Goal: Information Seeking & Learning: Learn about a topic

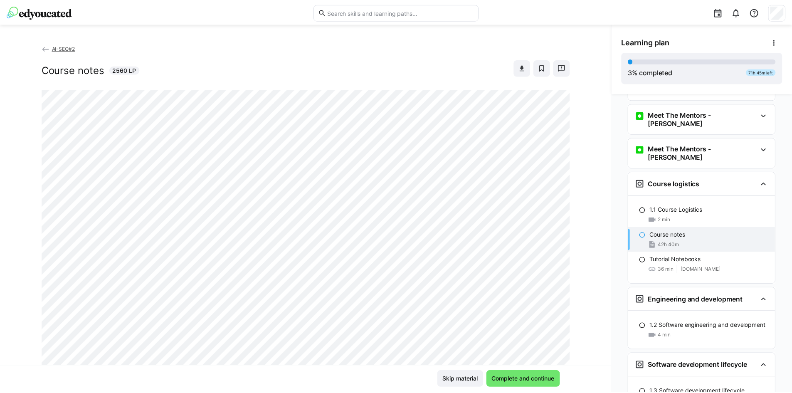
scroll to position [94, 0]
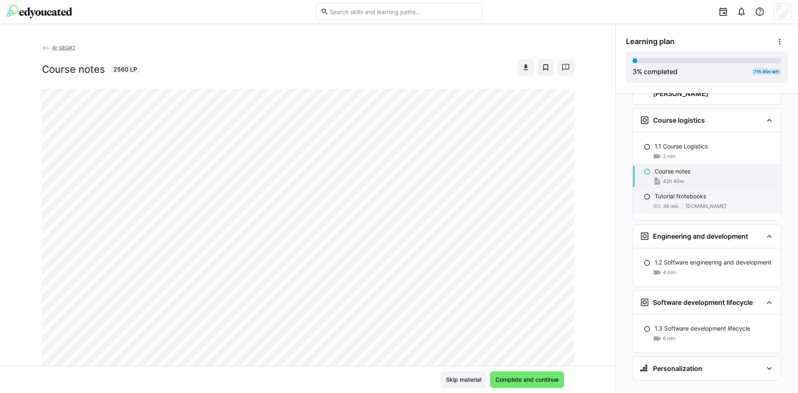
click at [727, 202] on div "36 min [DOMAIN_NAME]" at bounding box center [715, 206] width 120 height 8
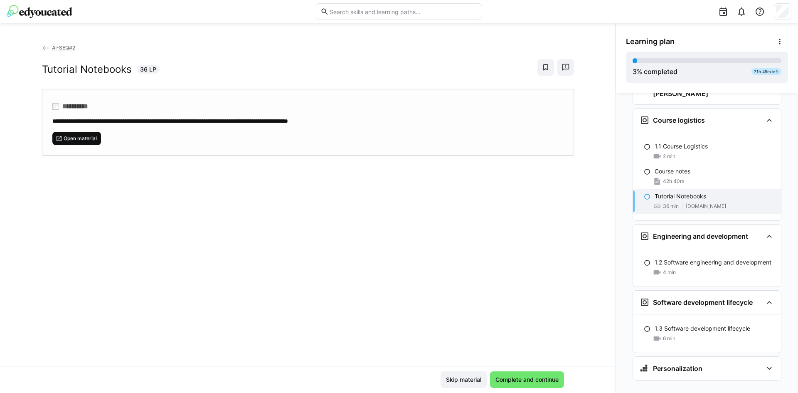
click at [86, 143] on span "Open material" at bounding box center [76, 138] width 49 height 13
click at [56, 46] on span "AI-SEQ#2" at bounding box center [63, 47] width 23 height 6
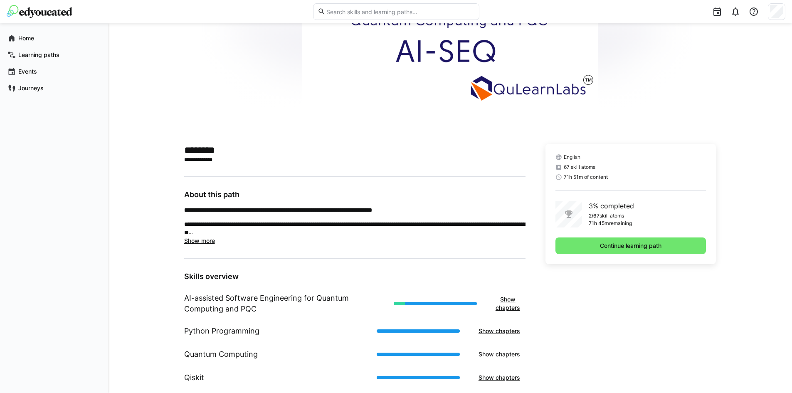
scroll to position [21, 0]
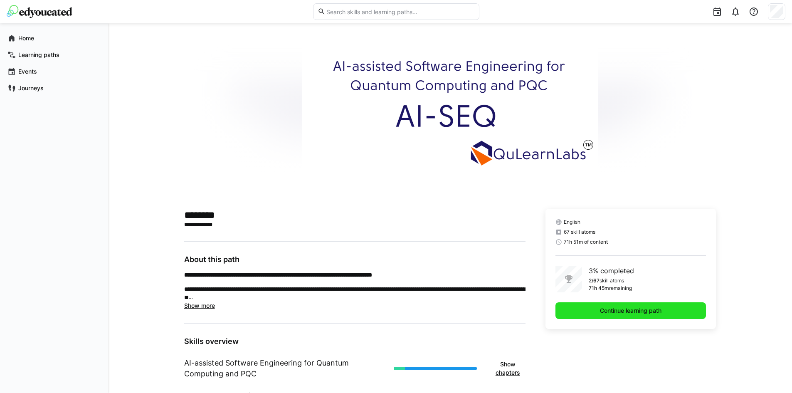
click at [609, 306] on span "Continue learning path" at bounding box center [630, 310] width 151 height 17
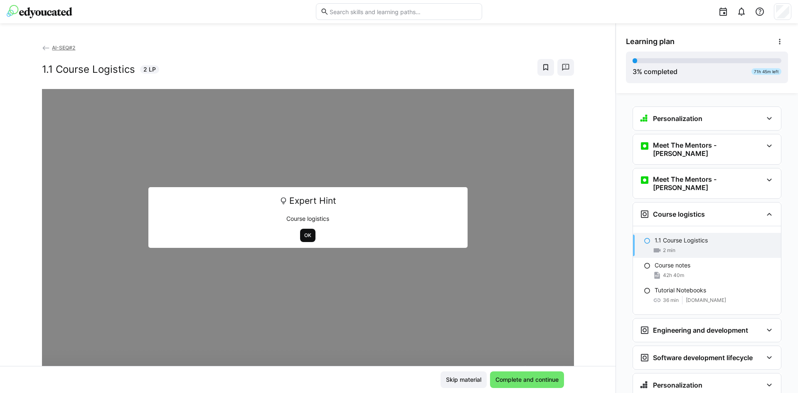
click at [303, 235] on span "OK" at bounding box center [307, 235] width 9 height 7
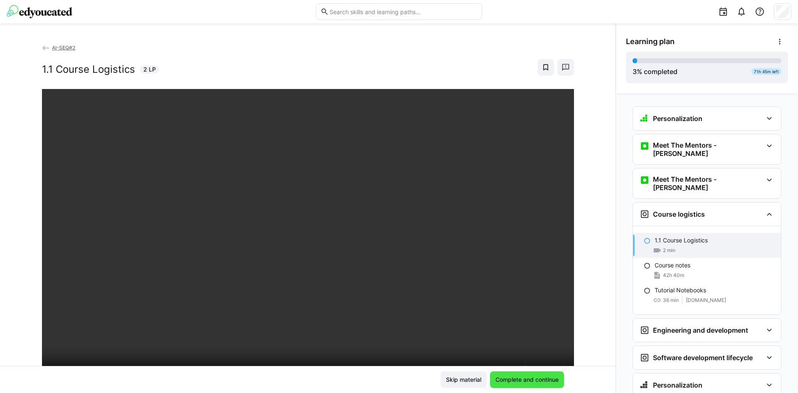
click at [519, 377] on span "Complete and continue" at bounding box center [527, 379] width 66 height 8
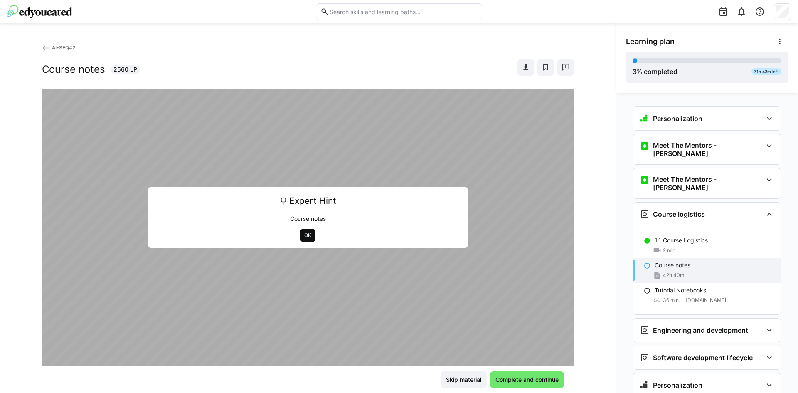
click at [307, 232] on span "OK" at bounding box center [307, 235] width 9 height 7
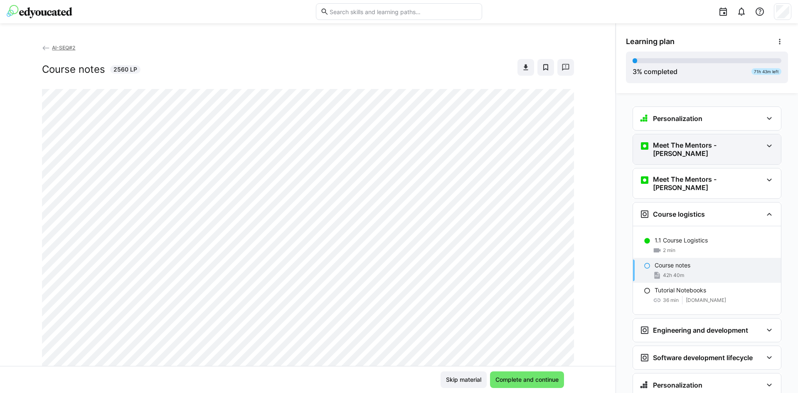
click at [722, 140] on div "Meet The Mentors - [PERSON_NAME]" at bounding box center [707, 149] width 148 height 30
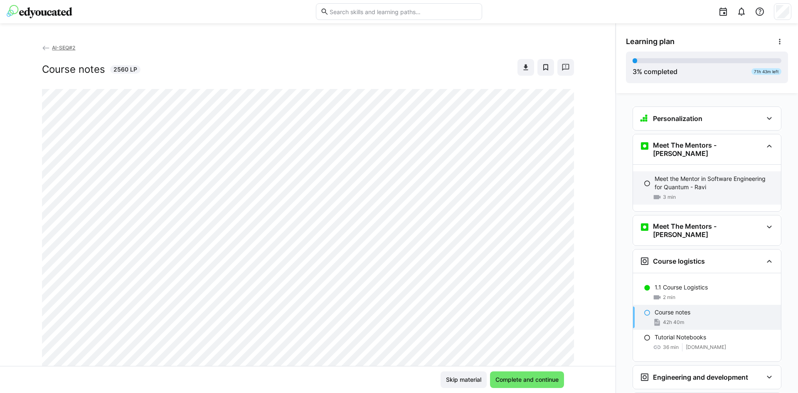
click at [692, 184] on p "Meet the Mentor in Software Engineering for Quantum - Ravi" at bounding box center [715, 183] width 120 height 17
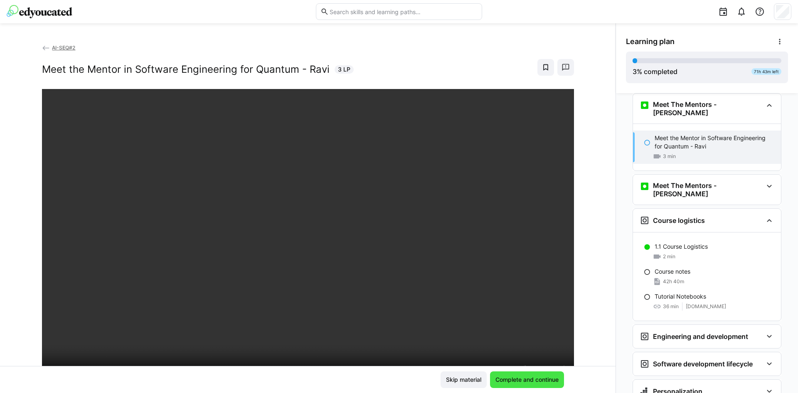
click at [516, 383] on span "Complete and continue" at bounding box center [527, 379] width 66 height 8
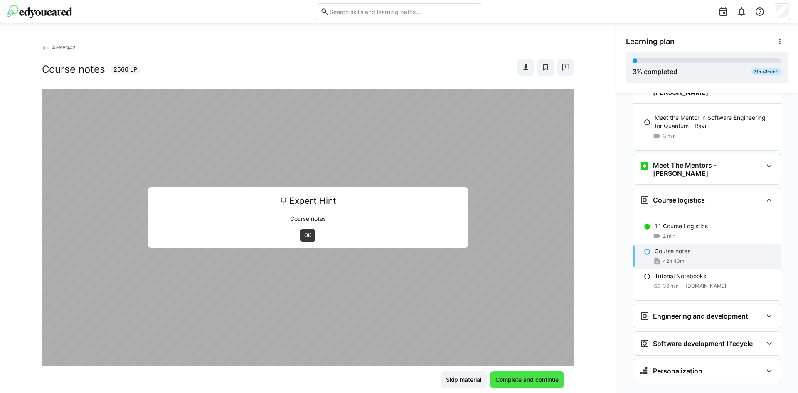
scroll to position [64, 0]
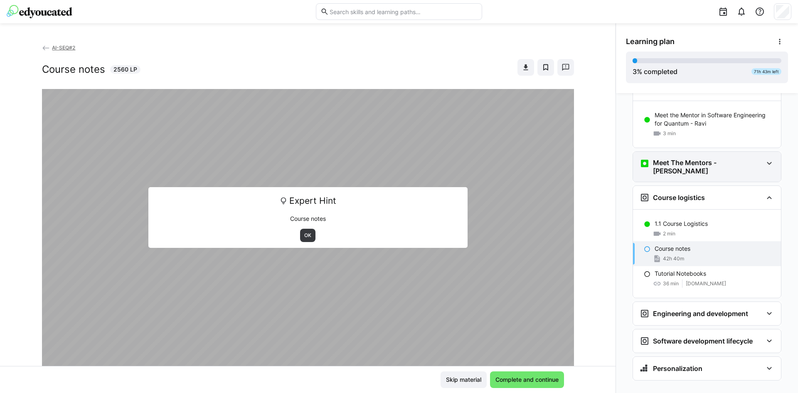
click at [682, 163] on div "Meet The Mentors - [PERSON_NAME]" at bounding box center [707, 167] width 148 height 30
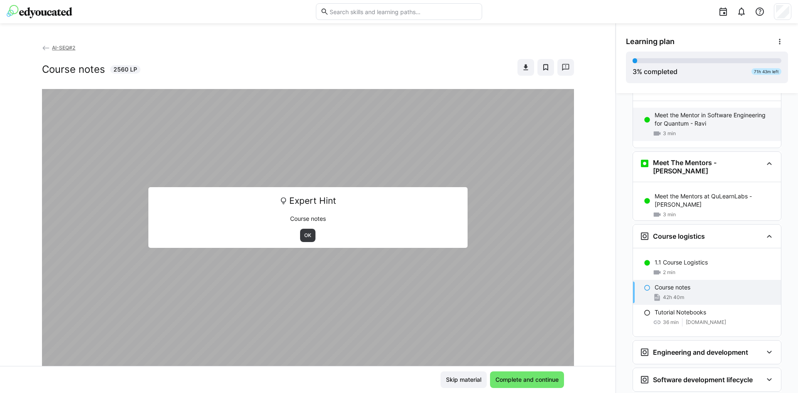
scroll to position [0, 0]
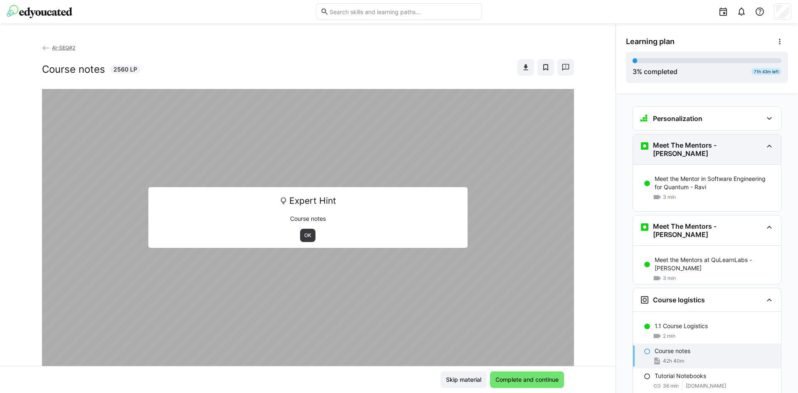
click at [685, 136] on div "Meet The Mentors - [PERSON_NAME]" at bounding box center [707, 149] width 148 height 30
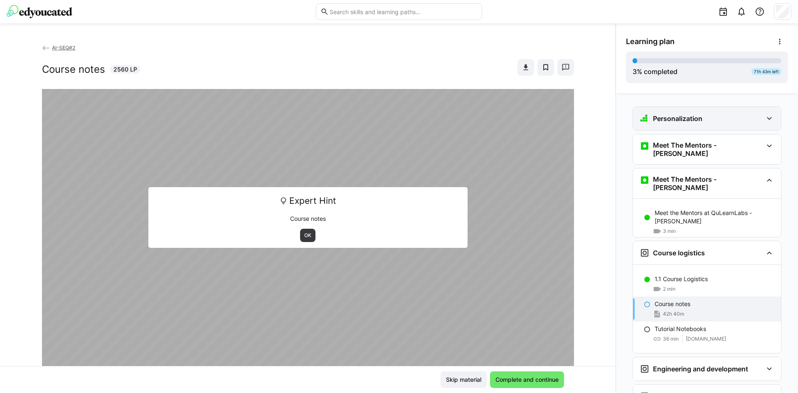
click at [689, 122] on h3 "Personalization" at bounding box center [677, 118] width 49 height 8
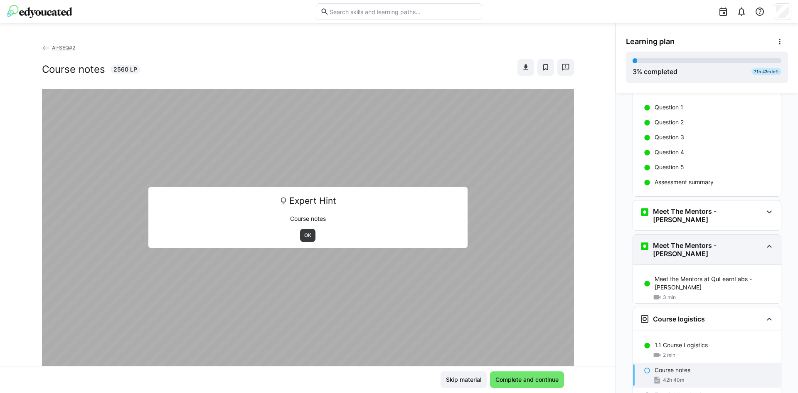
scroll to position [159, 0]
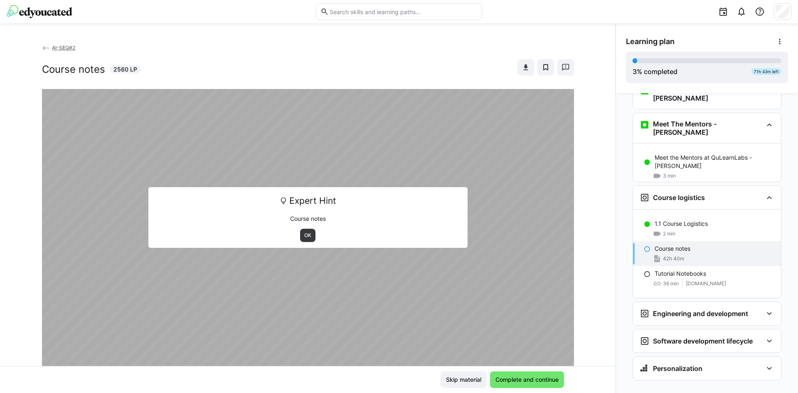
click at [692, 241] on div "Course notes 42h 40m" at bounding box center [707, 253] width 148 height 25
click at [303, 234] on span "OK" at bounding box center [307, 235] width 9 height 7
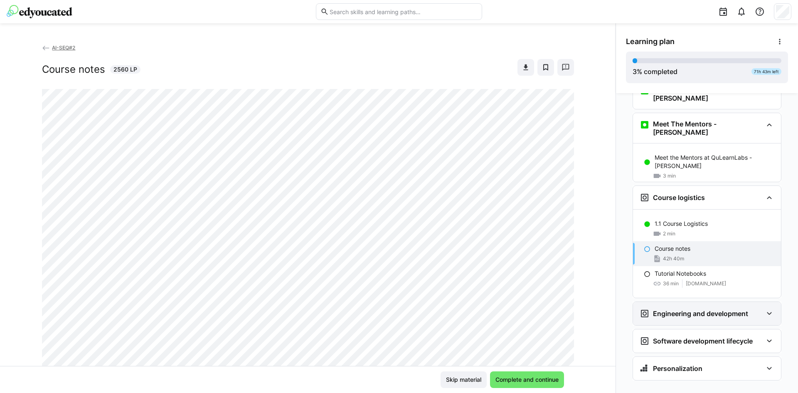
click at [706, 309] on h3 "Engineering and development" at bounding box center [700, 313] width 95 height 8
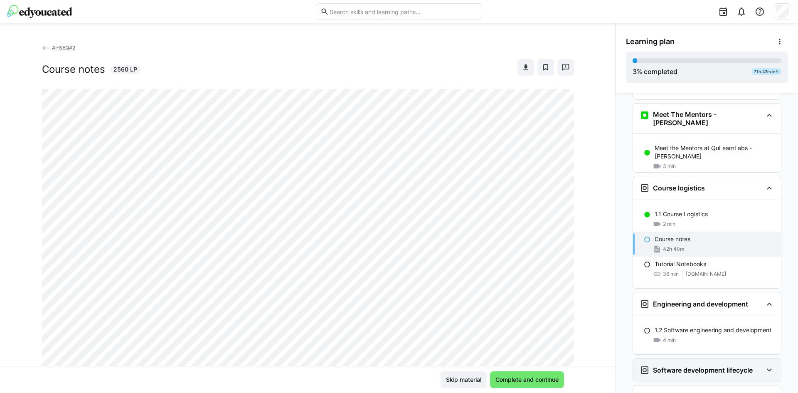
scroll to position [197, 0]
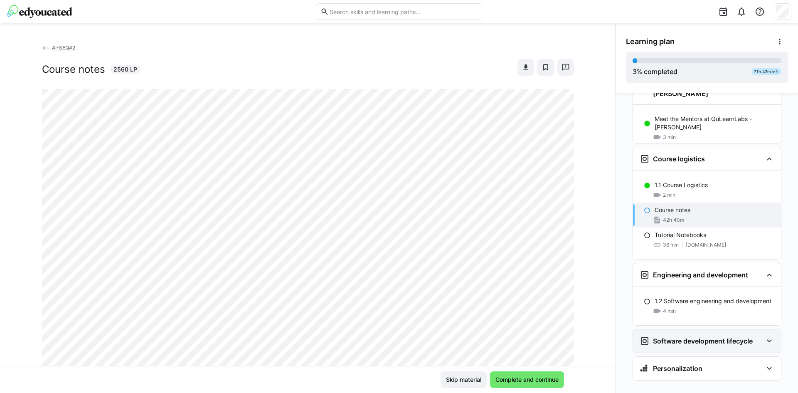
click at [725, 329] on div "Software development lifecycle" at bounding box center [707, 340] width 148 height 23
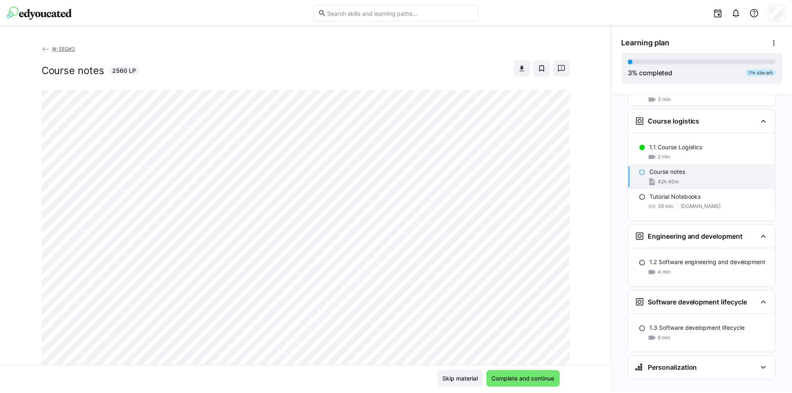
scroll to position [0, 0]
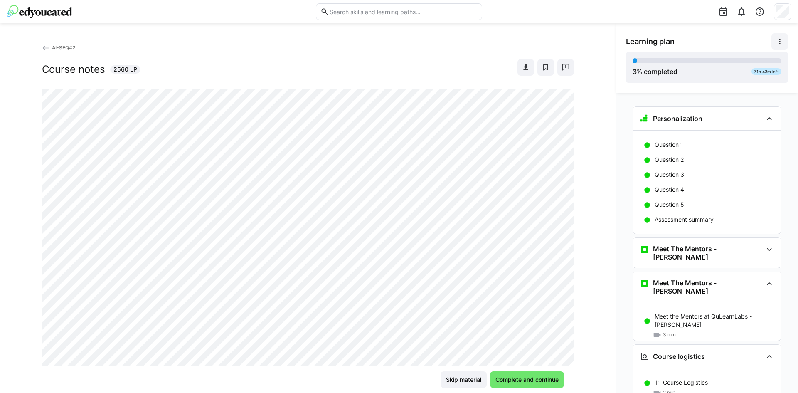
click at [775, 39] on span at bounding box center [779, 41] width 17 height 17
click at [748, 61] on div "View details" at bounding box center [747, 63] width 67 height 8
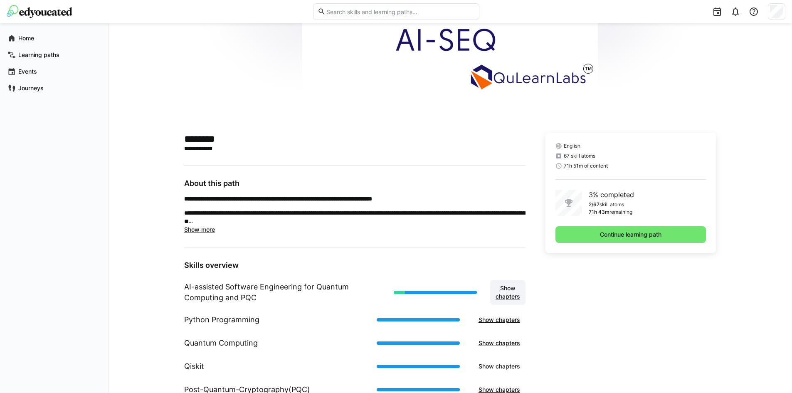
scroll to position [194, 0]
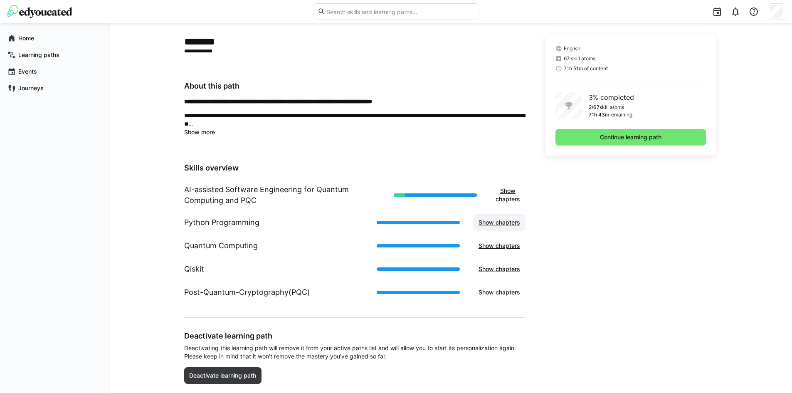
click at [496, 223] on span "Show chapters" at bounding box center [499, 222] width 44 height 8
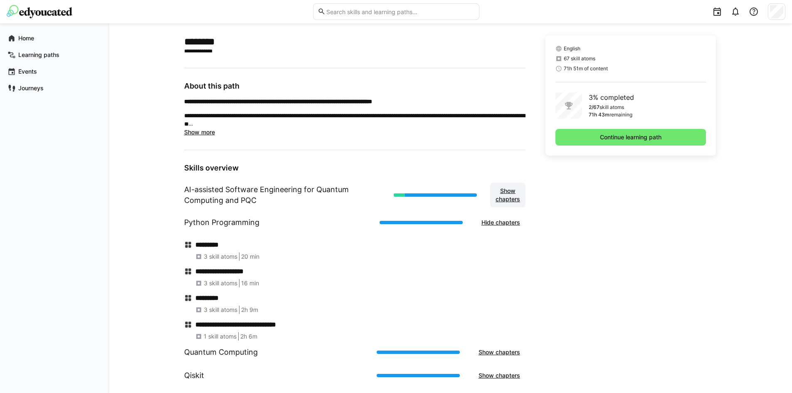
click at [513, 190] on span "Show chapters" at bounding box center [507, 195] width 27 height 17
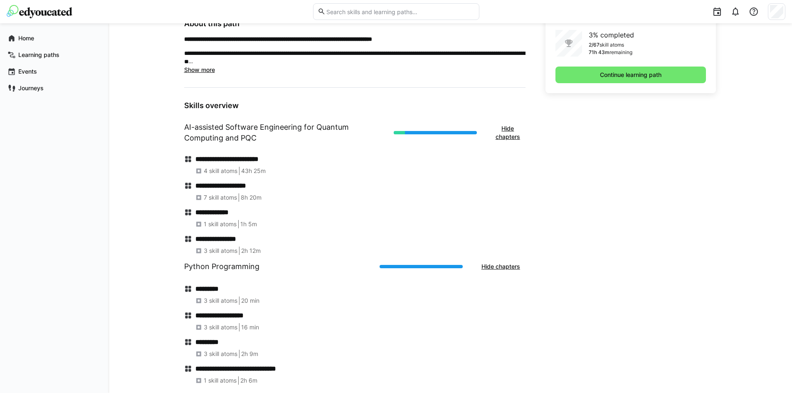
scroll to position [257, 0]
drag, startPoint x: 239, startPoint y: 153, endPoint x: 240, endPoint y: 160, distance: 7.5
click at [240, 160] on div "**********" at bounding box center [354, 201] width 341 height 106
click at [240, 160] on h4 "**********" at bounding box center [360, 159] width 330 height 8
click at [231, 127] on h1 "AI-assisted Software Engineering for Quantum Computing and PQC" at bounding box center [285, 132] width 203 height 22
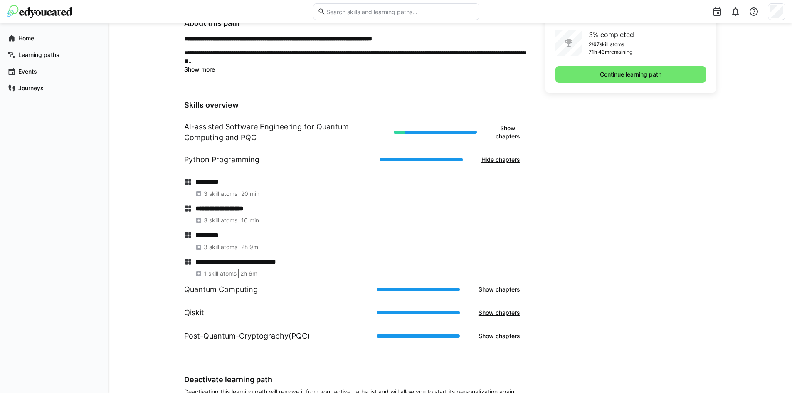
click at [231, 127] on h1 "AI-assisted Software Engineering for Quantum Computing and PQC" at bounding box center [285, 132] width 203 height 22
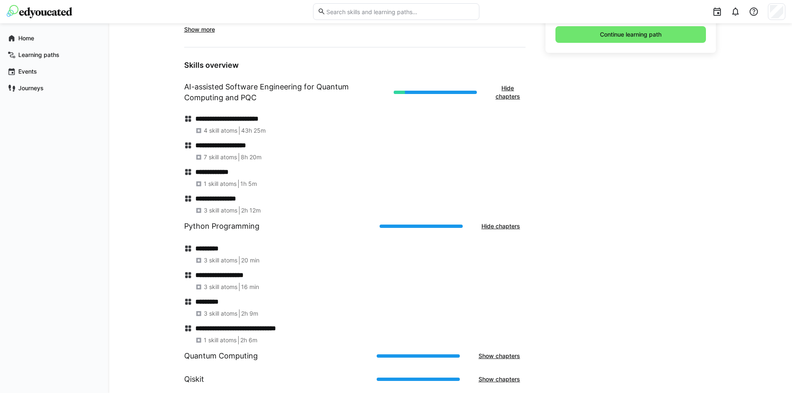
scroll to position [295, 0]
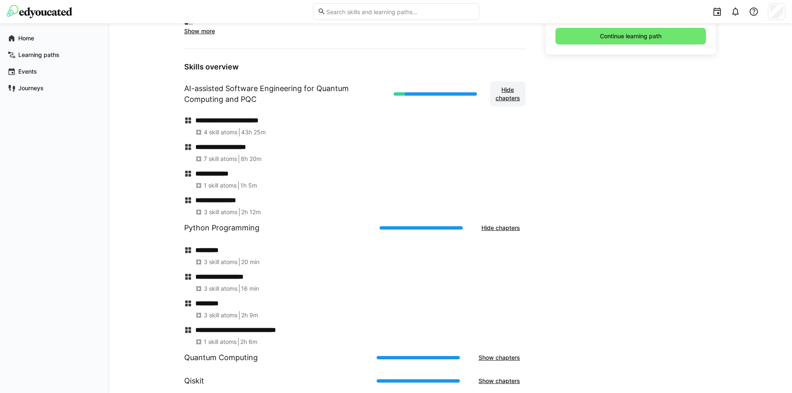
click at [512, 94] on span "Hide chapters" at bounding box center [507, 94] width 27 height 17
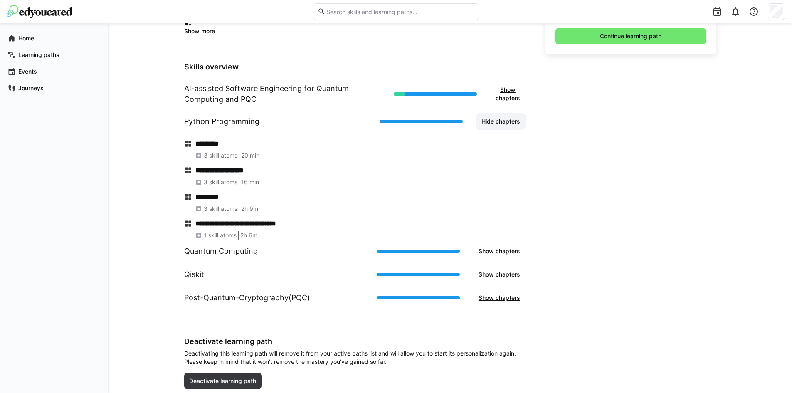
click at [510, 123] on span "Hide chapters" at bounding box center [500, 121] width 41 height 8
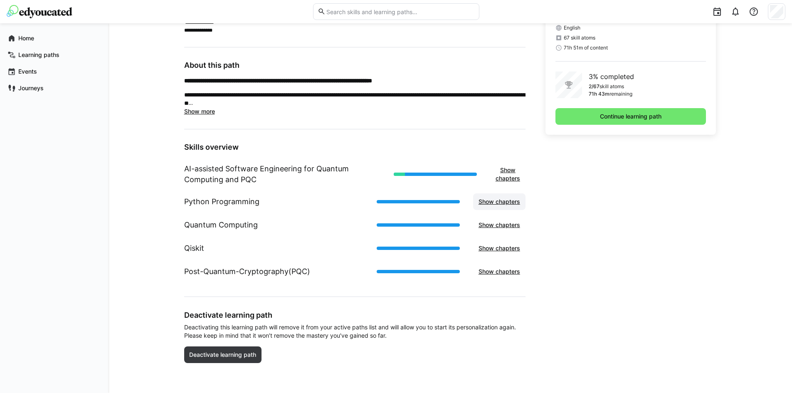
scroll to position [215, 0]
click at [229, 170] on h1 "AI-assisted Software Engineering for Quantum Computing and PQC" at bounding box center [285, 174] width 203 height 22
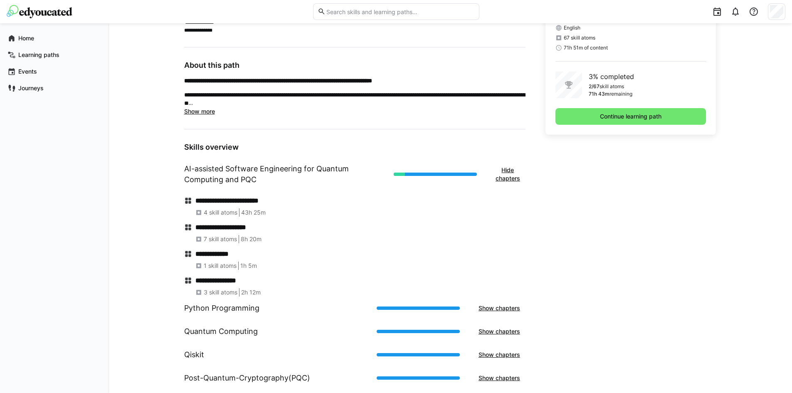
click at [224, 207] on div "**********" at bounding box center [360, 207] width 330 height 20
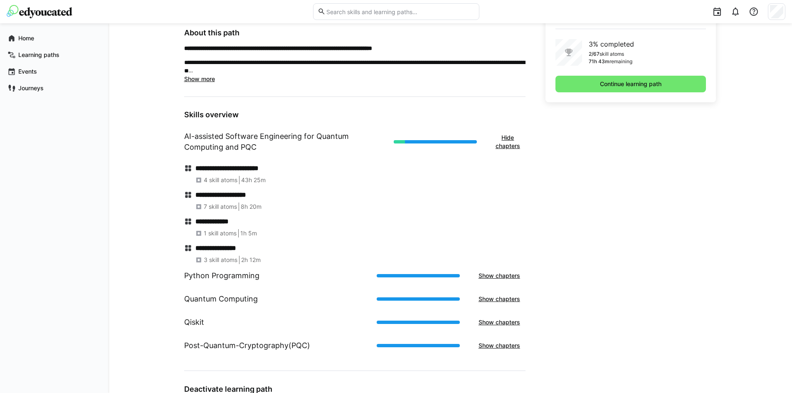
scroll to position [312, 0]
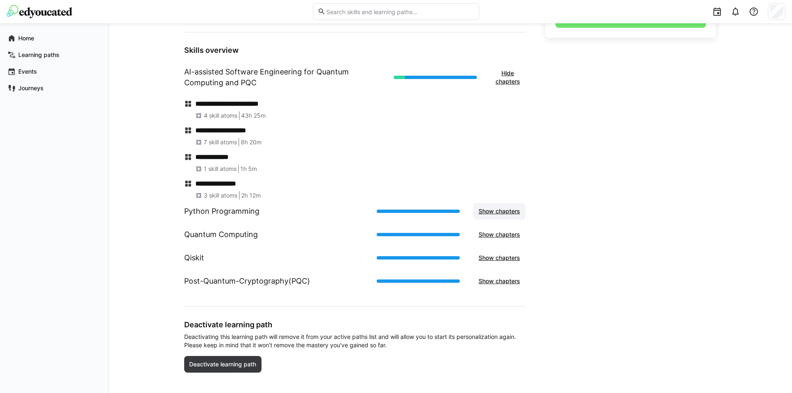
click at [485, 214] on span "Show chapters" at bounding box center [499, 211] width 44 height 8
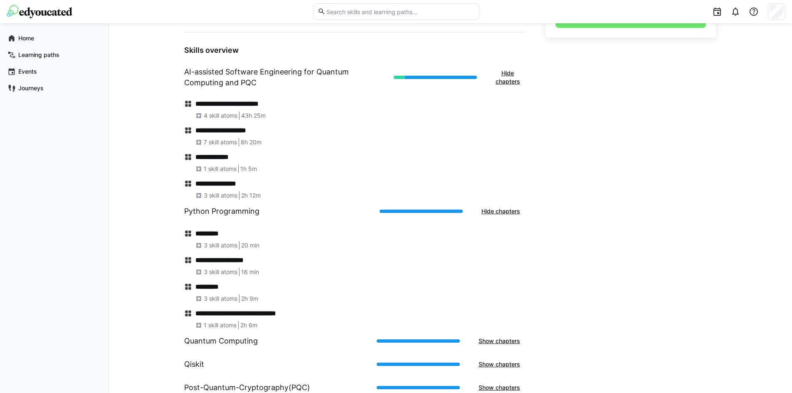
click at [226, 206] on h1 "Python Programming" at bounding box center [221, 211] width 75 height 11
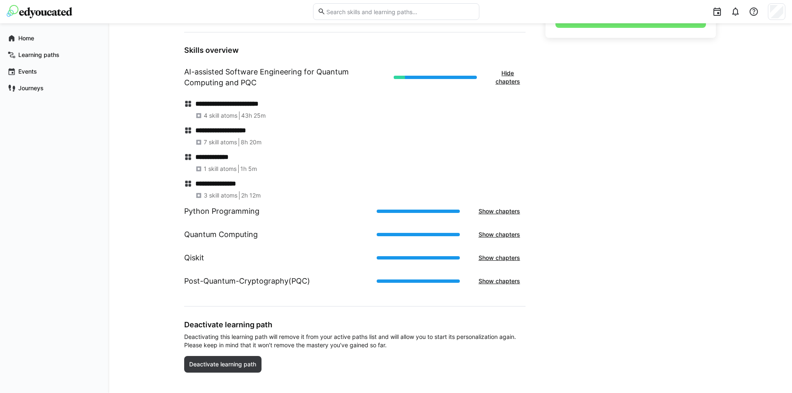
click at [224, 209] on h1 "Python Programming" at bounding box center [221, 211] width 75 height 11
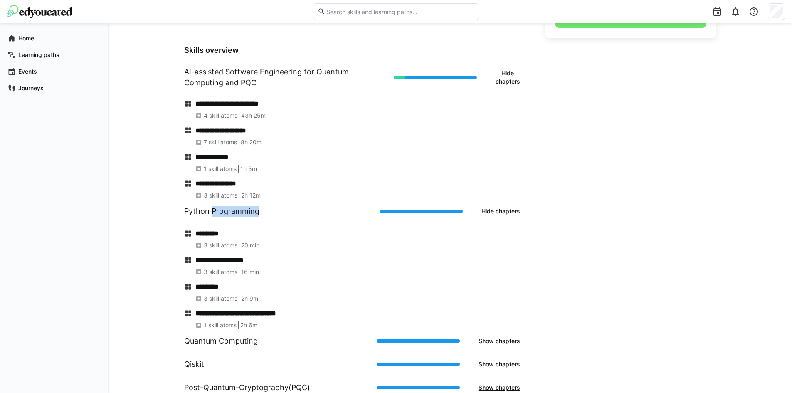
click at [224, 209] on h1 "Python Programming" at bounding box center [221, 211] width 75 height 11
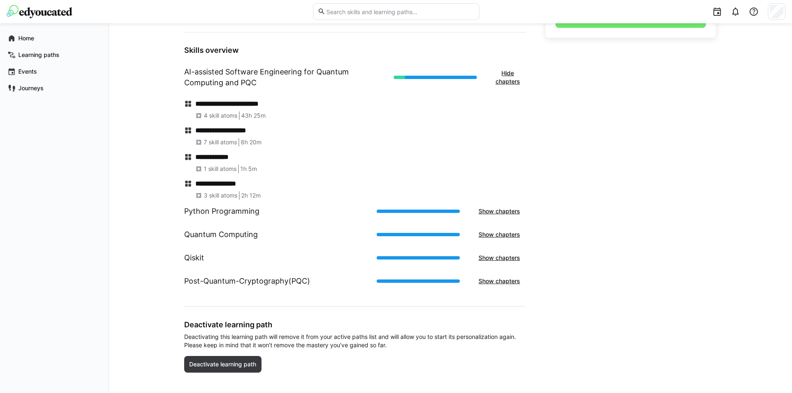
click at [231, 100] on h4 "**********" at bounding box center [360, 104] width 330 height 8
click at [224, 76] on h1 "AI-assisted Software Engineering for Quantum Computing and PQC" at bounding box center [285, 78] width 203 height 22
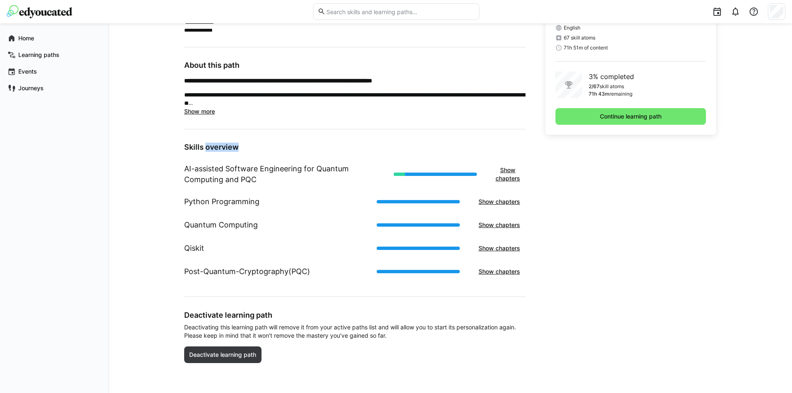
click at [224, 76] on main "**********" at bounding box center [354, 194] width 341 height 358
click at [207, 114] on span "Show more" at bounding box center [199, 111] width 31 height 7
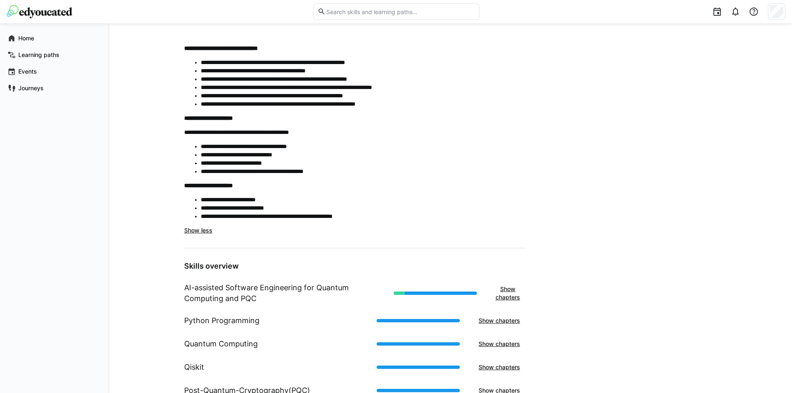
scroll to position [406, 0]
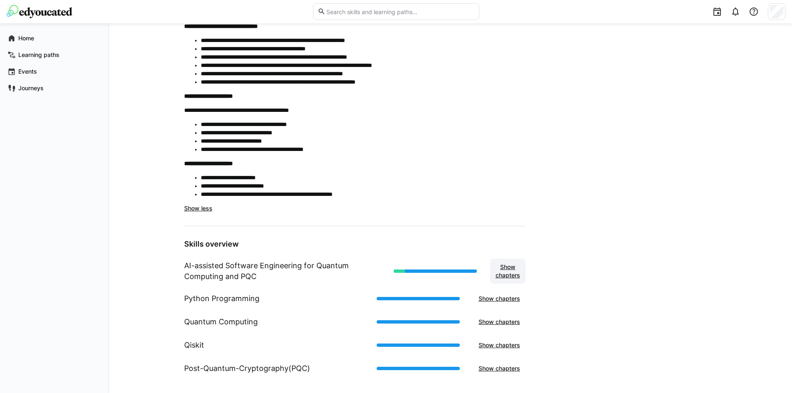
click at [510, 274] on span "Show chapters" at bounding box center [507, 271] width 27 height 17
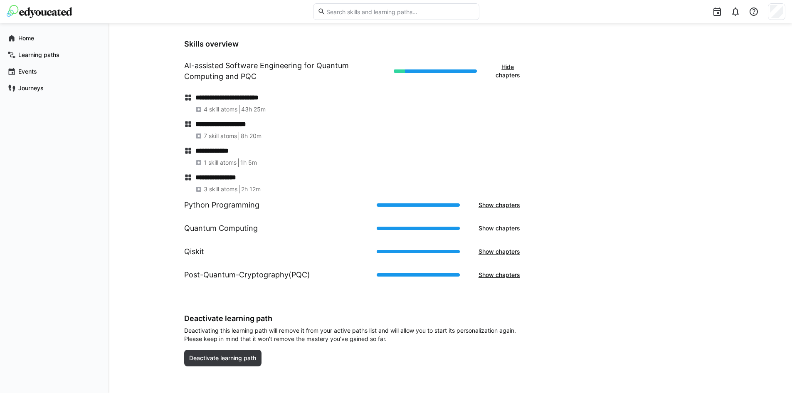
scroll to position [608, 0]
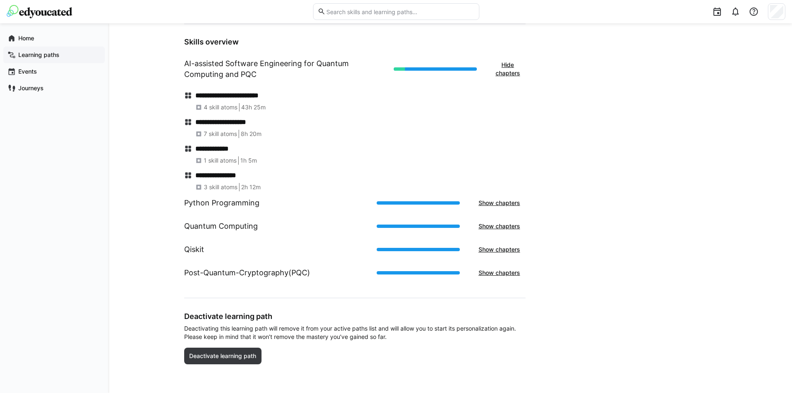
click at [60, 48] on div "Learning paths" at bounding box center [53, 55] width 101 height 17
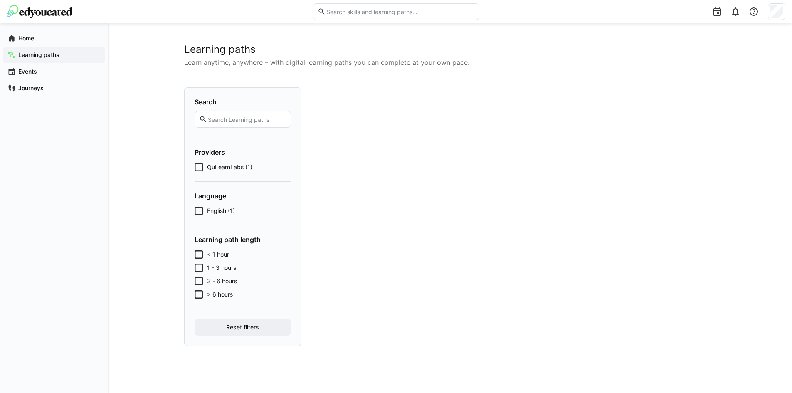
click at [233, 163] on form "Providers QuLearnLabs (1)" at bounding box center [243, 159] width 96 height 23
click at [233, 164] on span "QuLearnLabs (1)" at bounding box center [229, 167] width 45 height 8
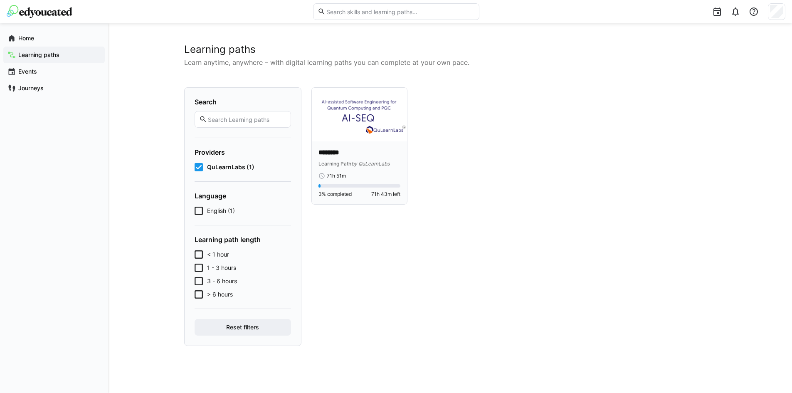
click at [351, 158] on div "******** Learning Path by QuLearnLabs" at bounding box center [359, 158] width 82 height 20
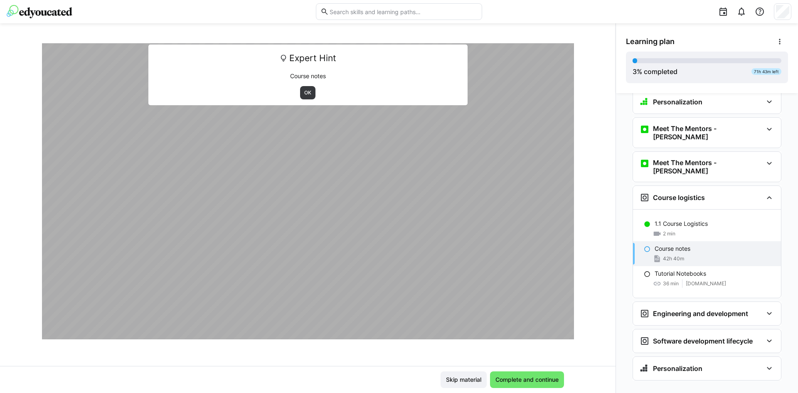
scroll to position [388, 0]
click at [686, 254] on div "42h 40m" at bounding box center [715, 258] width 120 height 8
click at [539, 383] on span "Complete and continue" at bounding box center [527, 379] width 74 height 17
click at [538, 378] on span "Complete and continue" at bounding box center [527, 379] width 66 height 8
click at [650, 241] on div "Course notes 42h 40m" at bounding box center [707, 253] width 148 height 25
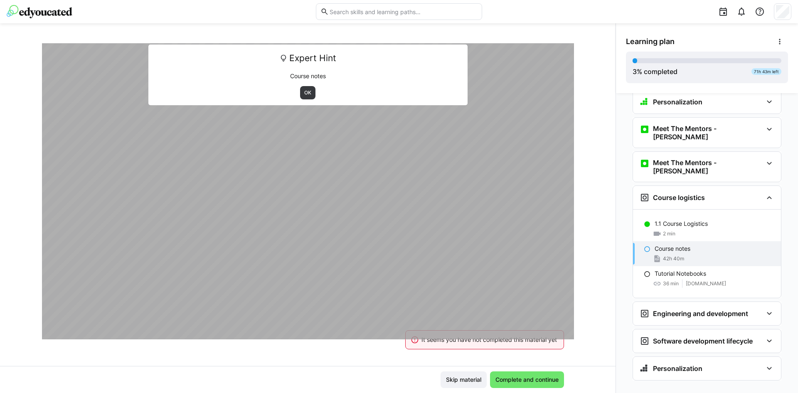
click at [301, 143] on div at bounding box center [308, 142] width 532 height 393
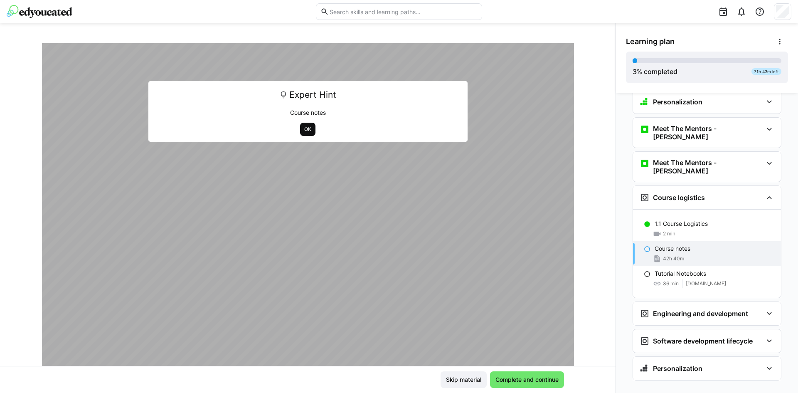
click at [303, 123] on span "OK" at bounding box center [307, 129] width 15 height 13
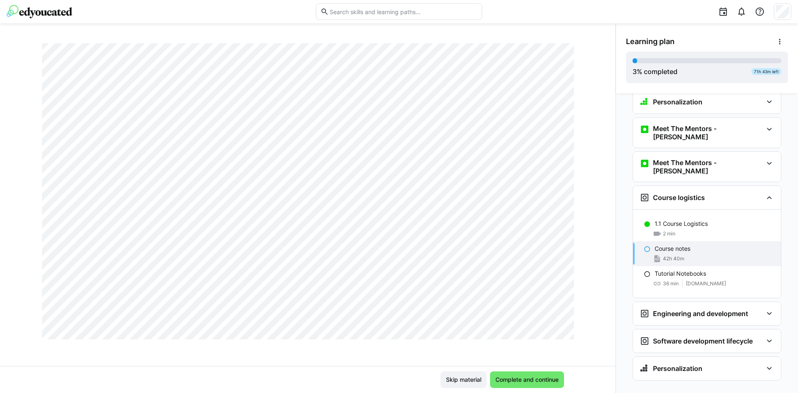
scroll to position [285, 0]
click at [530, 383] on span "Complete and continue" at bounding box center [527, 379] width 66 height 8
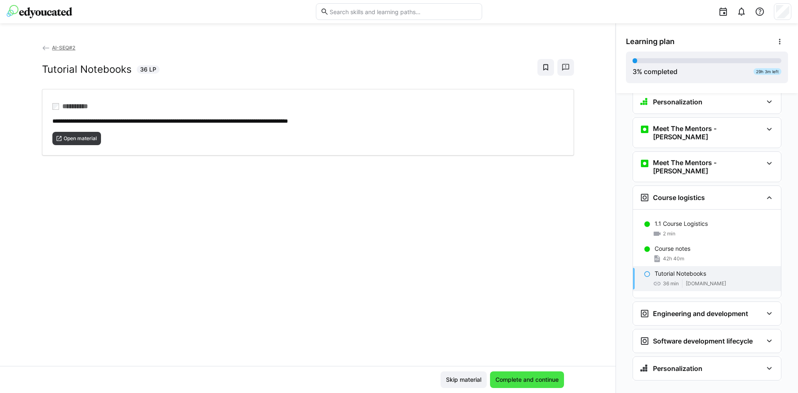
click at [520, 377] on span "Complete and continue" at bounding box center [527, 379] width 66 height 8
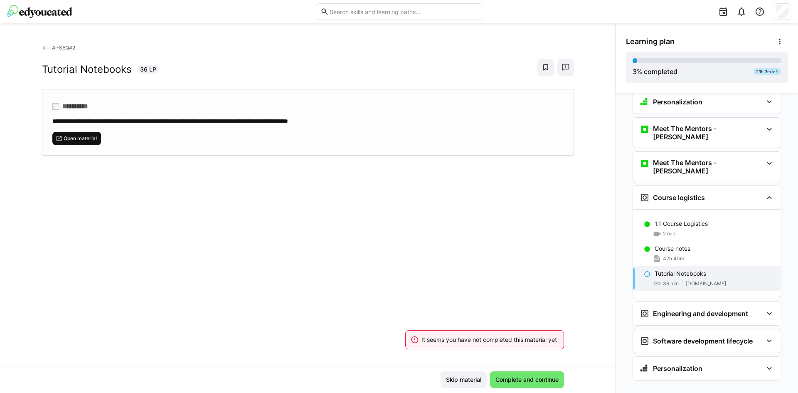
click at [89, 141] on span "Open material" at bounding box center [76, 138] width 49 height 13
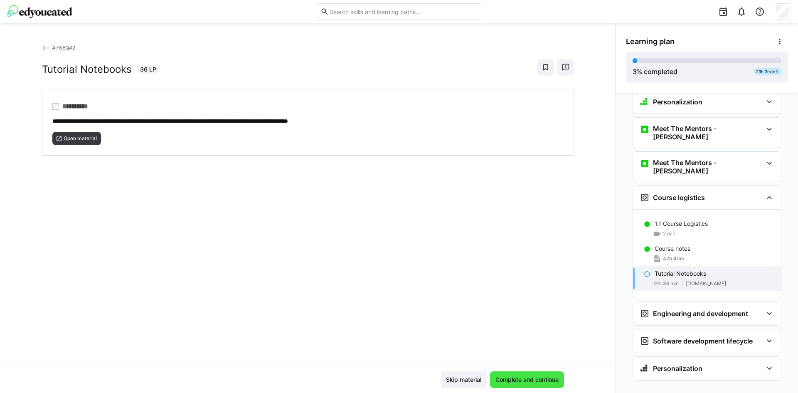
click at [532, 373] on span "Complete and continue" at bounding box center [527, 379] width 74 height 17
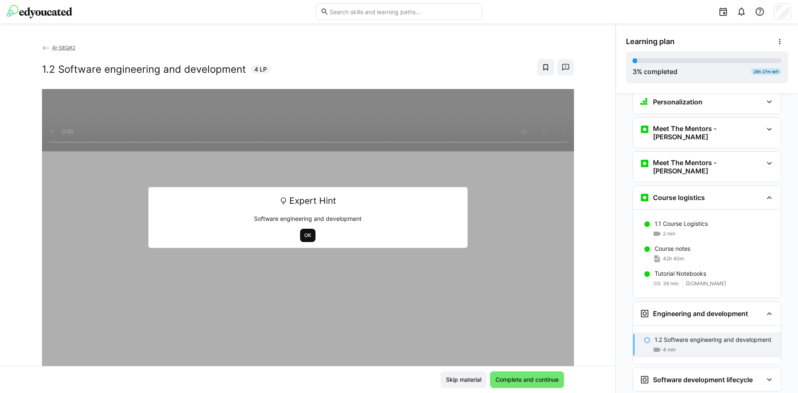
click at [300, 233] on span "OK" at bounding box center [307, 235] width 15 height 13
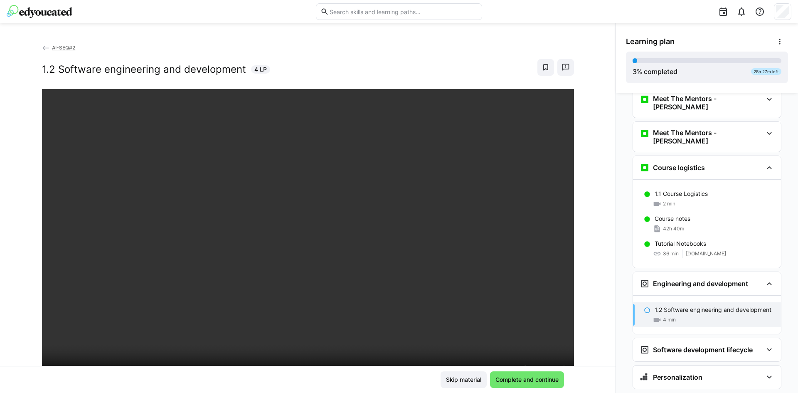
scroll to position [55, 0]
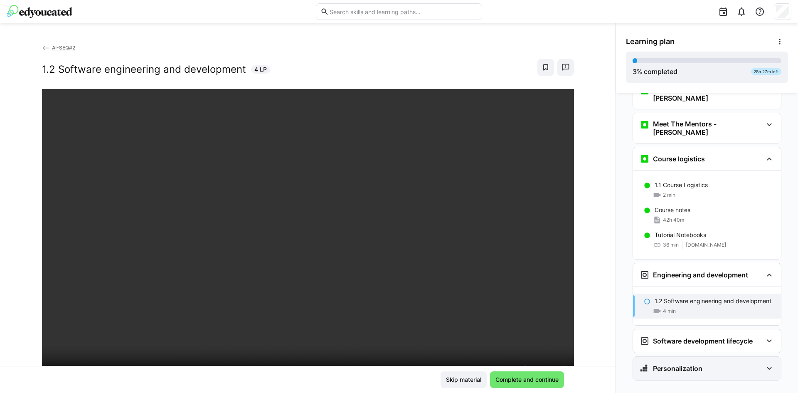
click at [705, 363] on div "Personalization" at bounding box center [701, 368] width 123 height 10
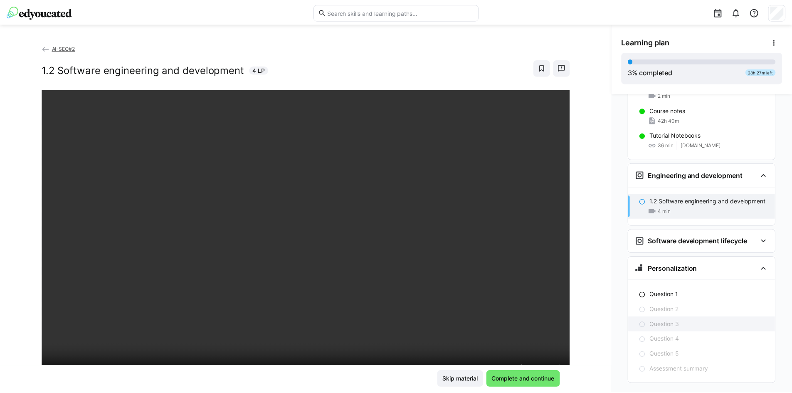
scroll to position [159, 0]
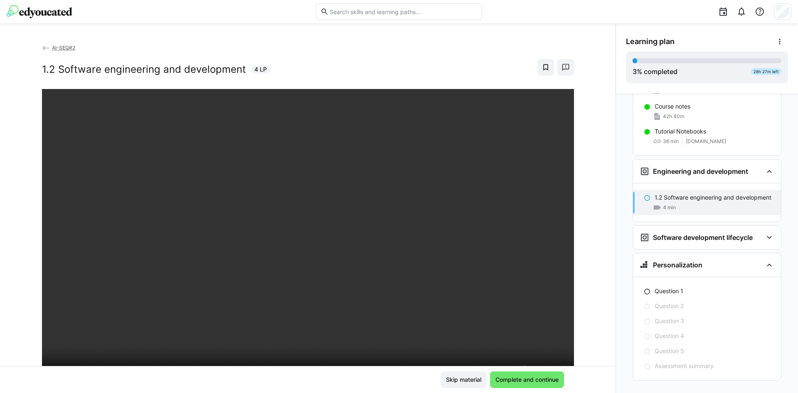
click at [47, 44] on app-back-navigation "AI-SEQ#2" at bounding box center [308, 47] width 532 height 9
click at [52, 47] on span "AI-SEQ#2" at bounding box center [63, 47] width 23 height 6
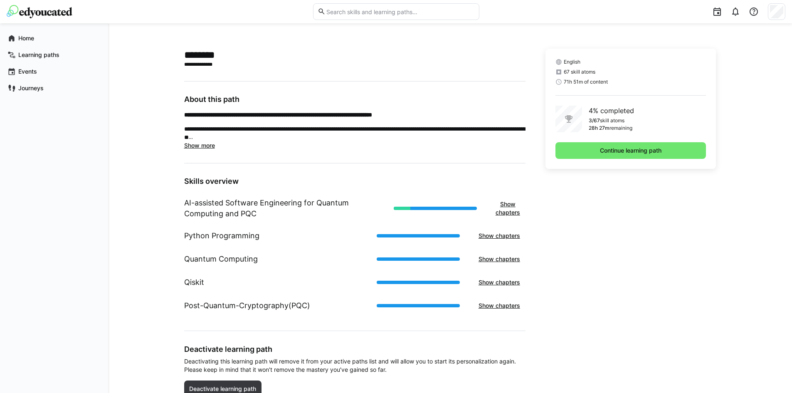
scroll to position [194, 0]
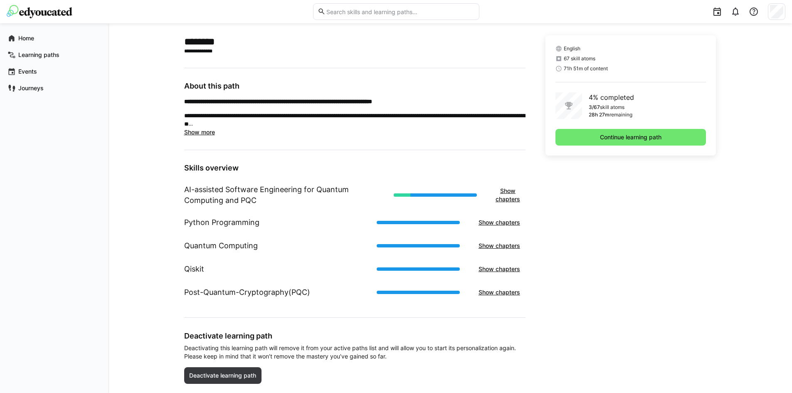
click at [233, 199] on h1 "AI-assisted Software Engineering for Quantum Computing and PQC" at bounding box center [285, 195] width 203 height 22
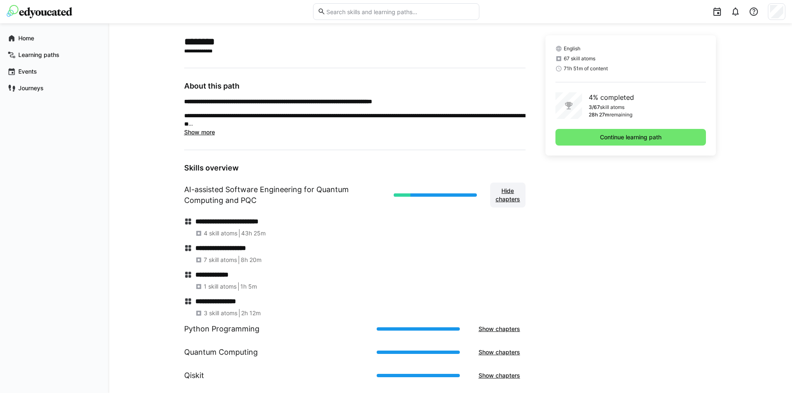
click at [508, 192] on span "Hide chapters" at bounding box center [507, 195] width 27 height 17
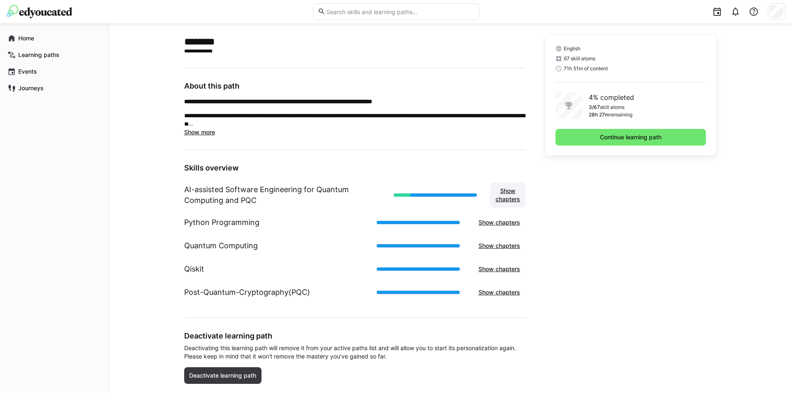
click at [508, 192] on span "Show chapters" at bounding box center [507, 195] width 27 height 17
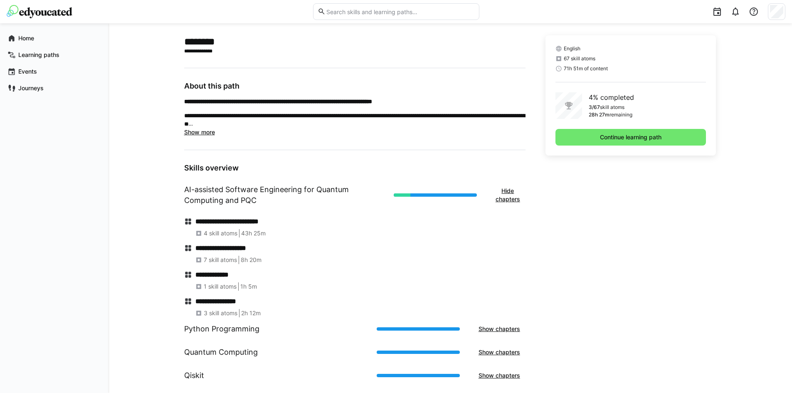
click at [227, 227] on div "**********" at bounding box center [360, 227] width 330 height 20
drag, startPoint x: 223, startPoint y: 220, endPoint x: 190, endPoint y: 219, distance: 32.4
click at [222, 219] on h4 "**********" at bounding box center [360, 221] width 330 height 8
click at [190, 219] on eds-icon at bounding box center [188, 221] width 8 height 8
click at [204, 228] on div "**********" at bounding box center [360, 227] width 330 height 20
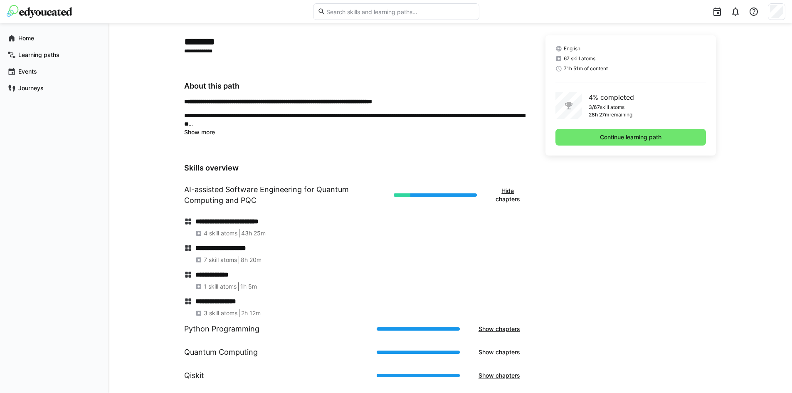
click at [205, 234] on span "4 skill atoms" at bounding box center [221, 233] width 34 height 8
click at [188, 249] on eds-icon at bounding box center [188, 248] width 8 height 8
click at [217, 257] on span "7 skill atoms" at bounding box center [220, 260] width 33 height 8
click at [229, 290] on span "1 skill atoms" at bounding box center [220, 286] width 33 height 8
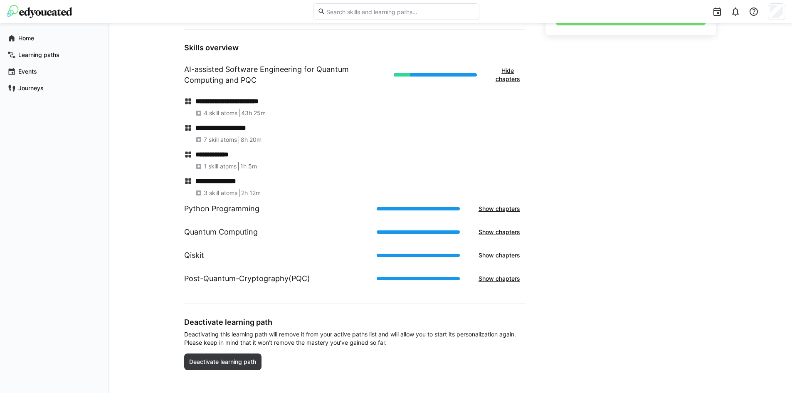
scroll to position [321, 0]
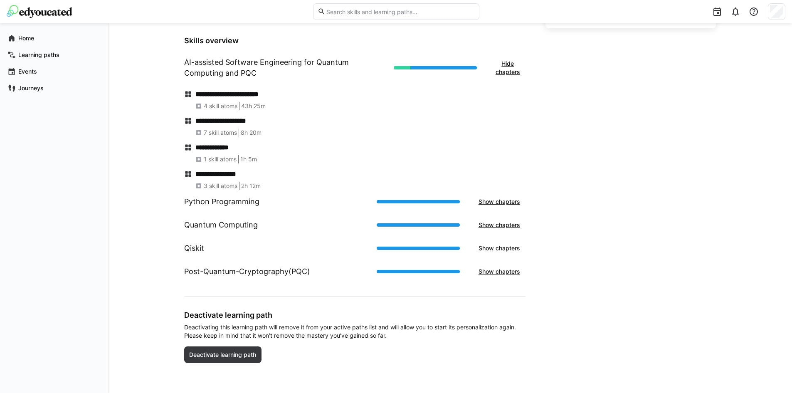
click at [257, 272] on h1 "Post-Quantum-Cryptography(PQC)" at bounding box center [247, 271] width 126 height 11
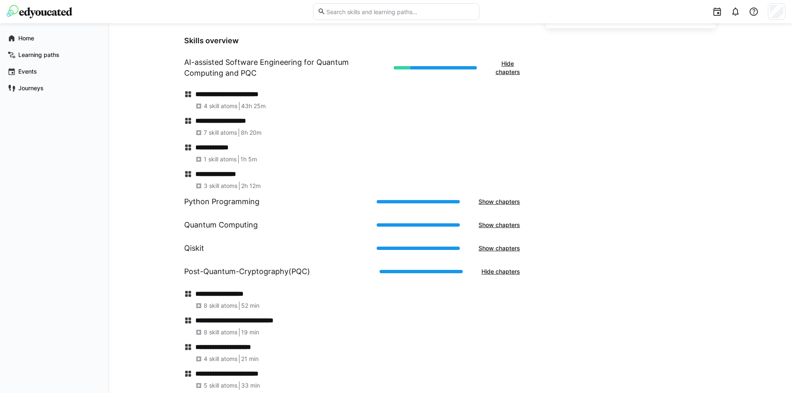
click at [197, 251] on h1 "Qiskit" at bounding box center [194, 248] width 20 height 11
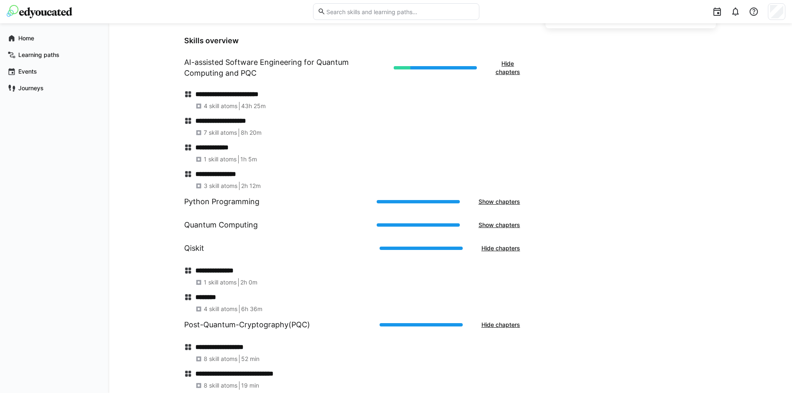
click at [197, 251] on h1 "Qiskit" at bounding box center [194, 248] width 20 height 11
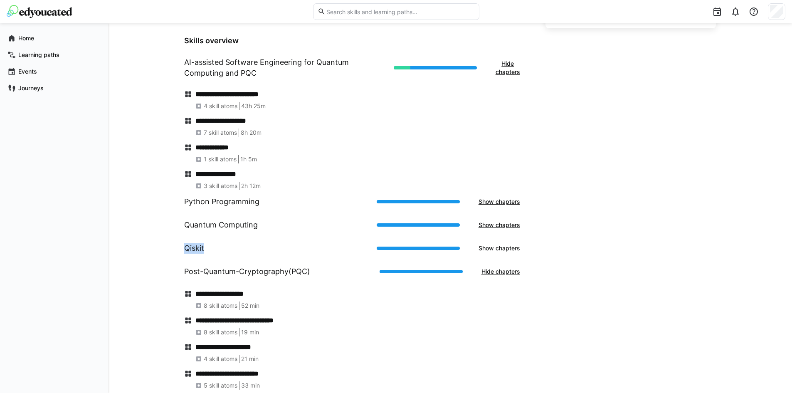
click at [197, 251] on h1 "Qiskit" at bounding box center [194, 248] width 20 height 11
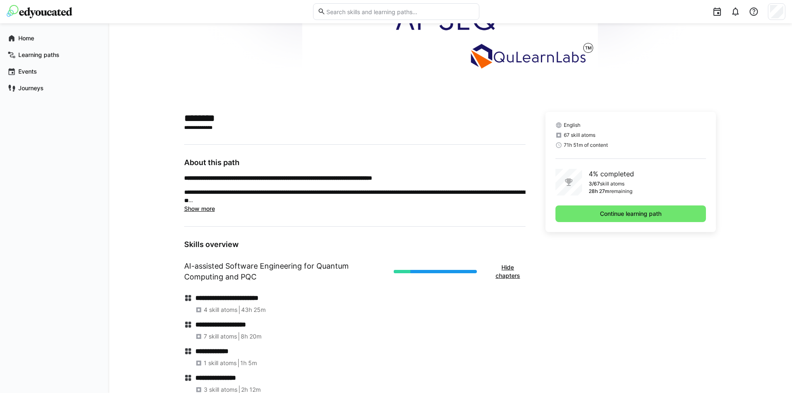
scroll to position [127, 0]
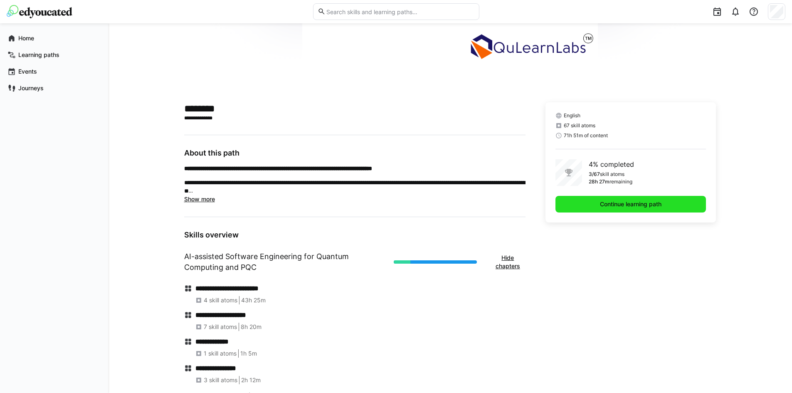
click at [630, 208] on span "Continue learning path" at bounding box center [631, 204] width 64 height 8
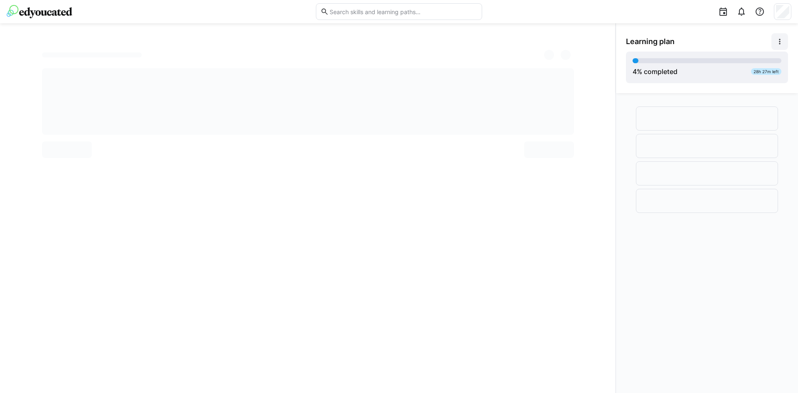
click at [784, 39] on span at bounding box center [779, 41] width 17 height 17
click at [732, 64] on div "View details" at bounding box center [747, 63] width 67 height 8
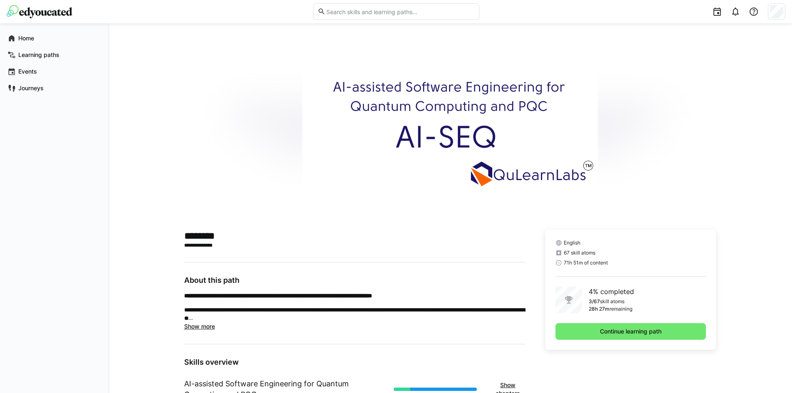
scroll to position [215, 0]
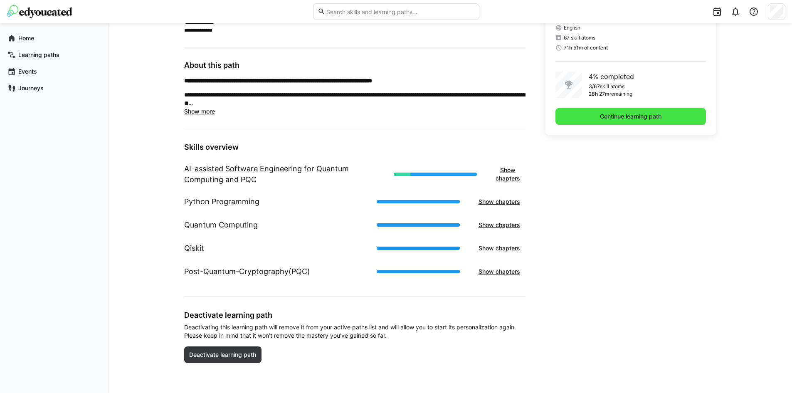
click at [632, 118] on span "Continue learning path" at bounding box center [631, 116] width 64 height 8
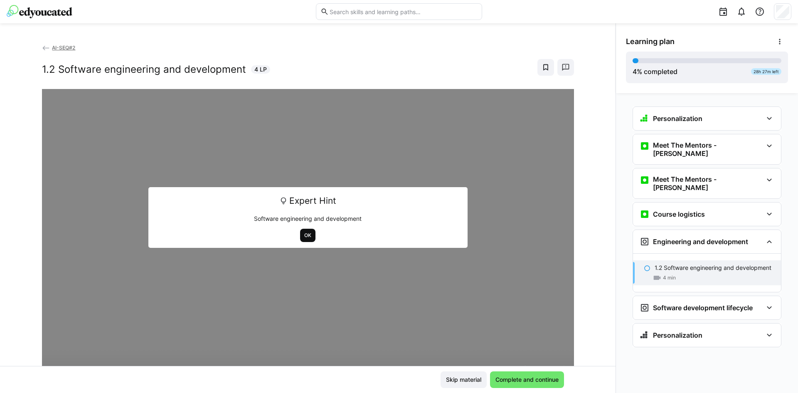
click at [305, 236] on span "OK" at bounding box center [307, 235] width 9 height 7
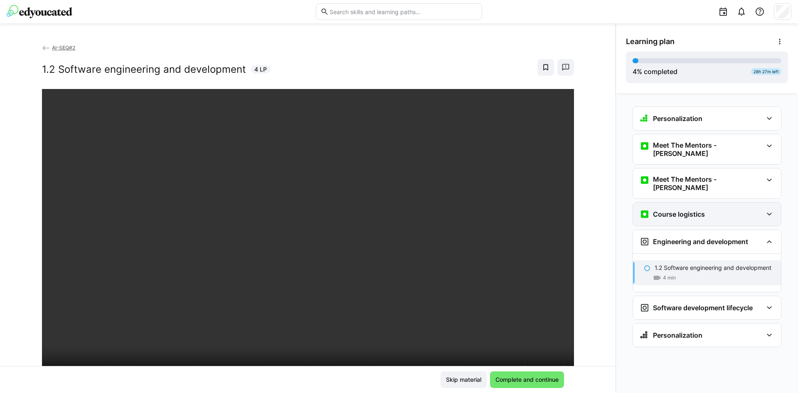
click at [699, 210] on h3 "Course logistics" at bounding box center [679, 214] width 52 height 8
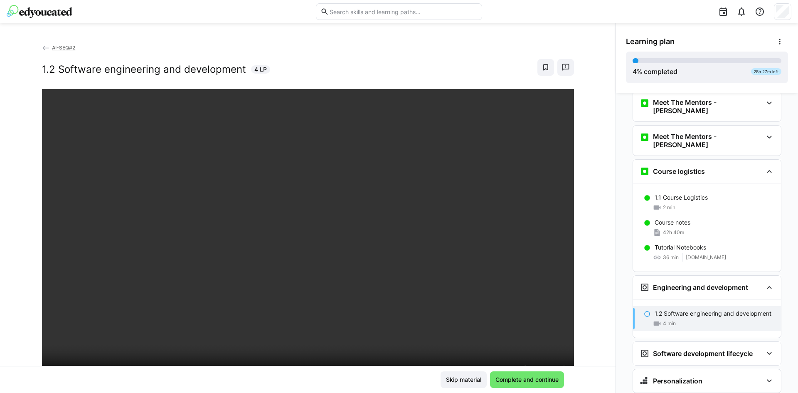
scroll to position [55, 0]
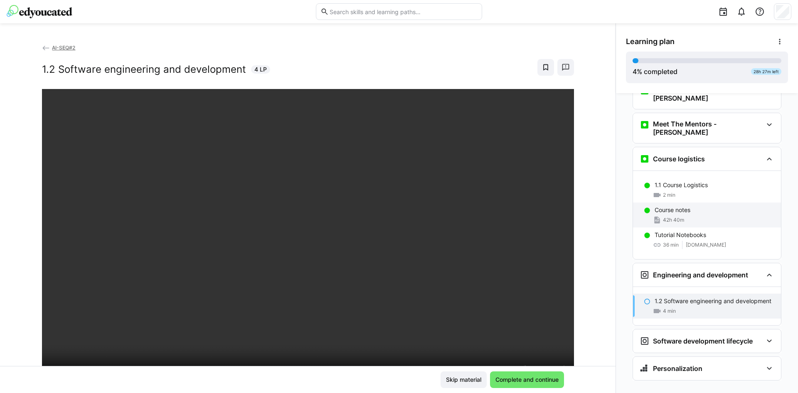
click at [680, 202] on div "Course notes 42h 40m" at bounding box center [707, 214] width 148 height 25
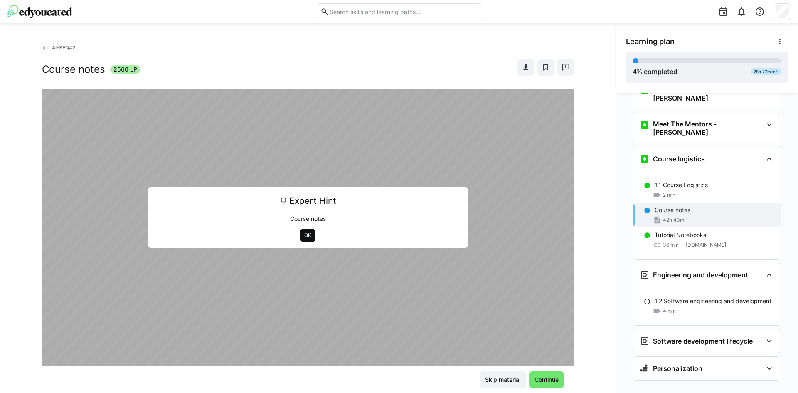
click at [307, 234] on span "OK" at bounding box center [307, 235] width 9 height 7
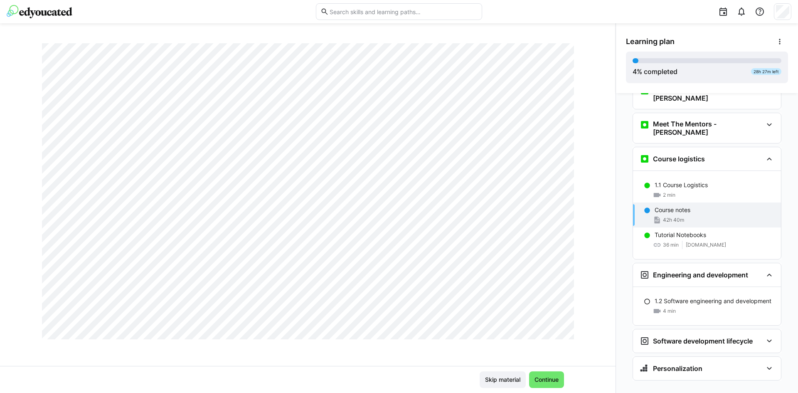
scroll to position [0, 0]
